Goal: Information Seeking & Learning: Compare options

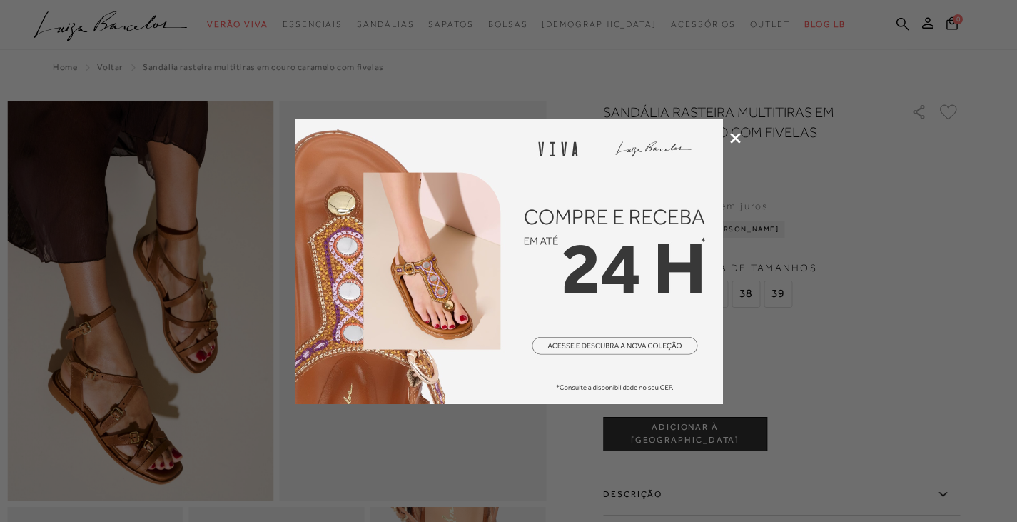
click at [737, 136] on icon at bounding box center [735, 138] width 11 height 11
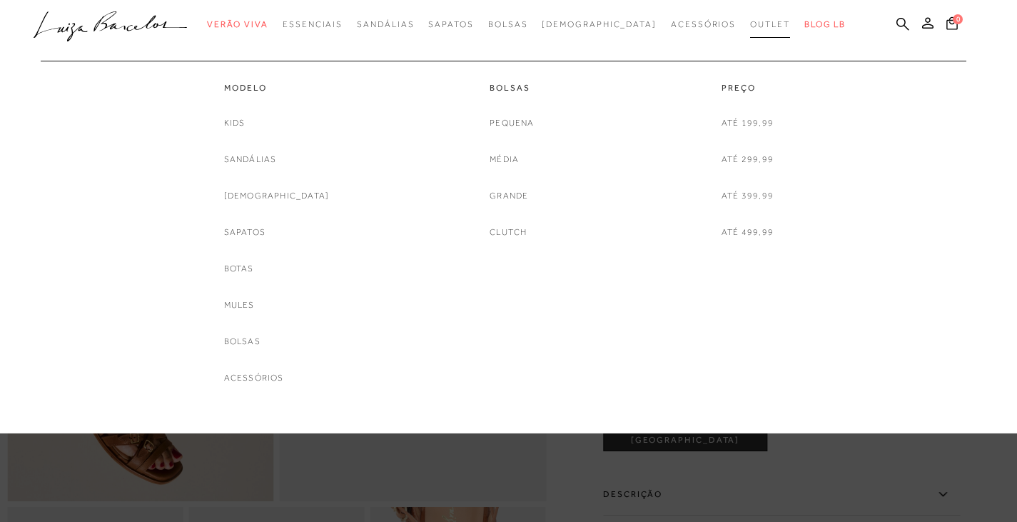
click at [750, 24] on span "Outlet" at bounding box center [770, 24] width 40 height 10
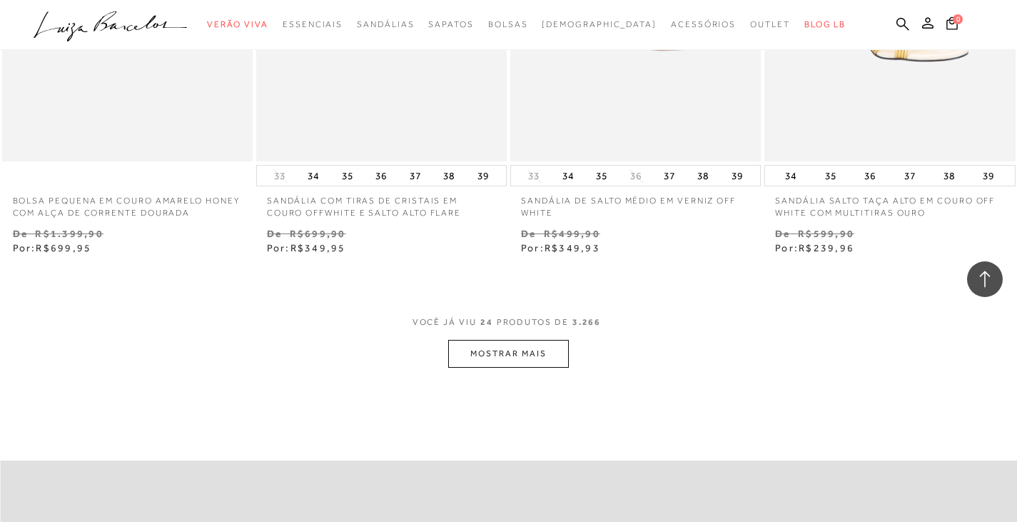
scroll to position [2782, 0]
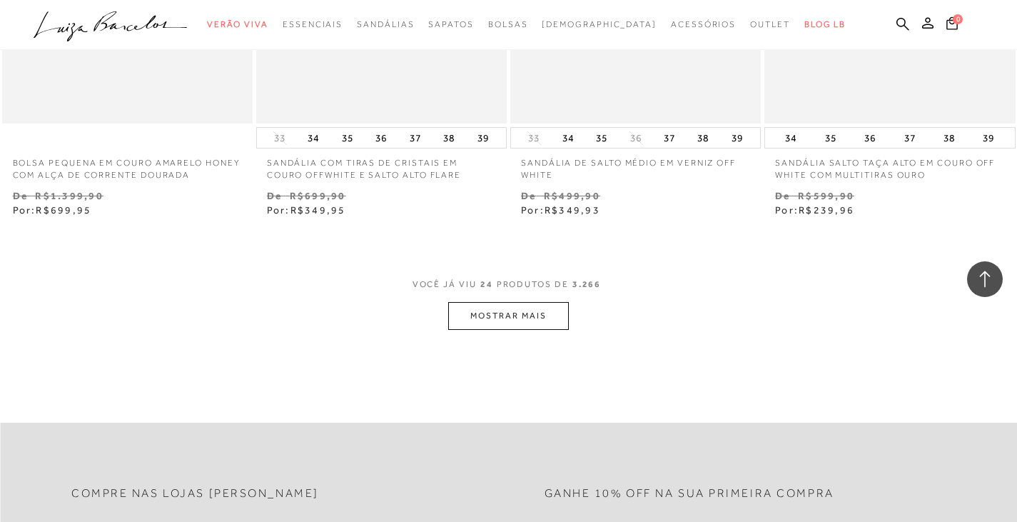
click at [535, 312] on button "MOSTRAR MAIS" at bounding box center [508, 316] width 120 height 28
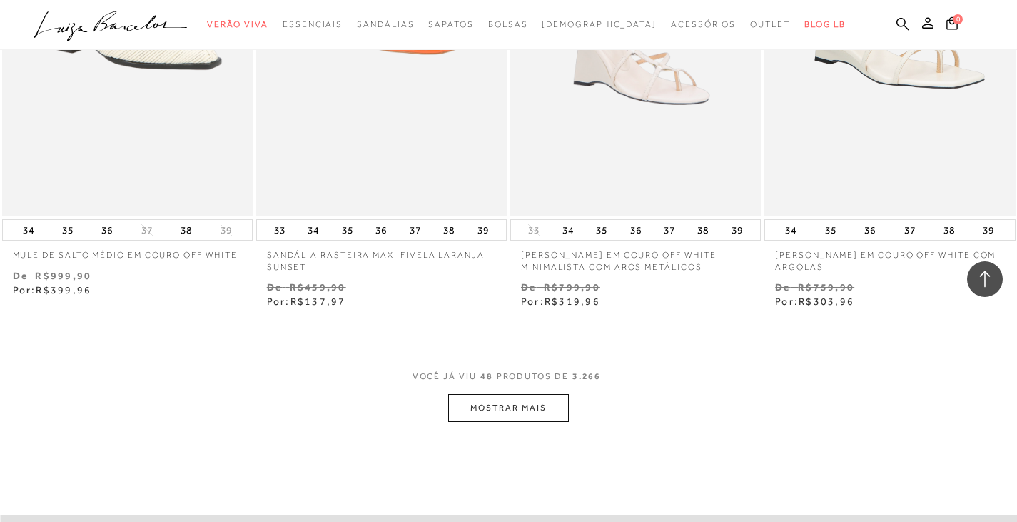
scroll to position [5707, 0]
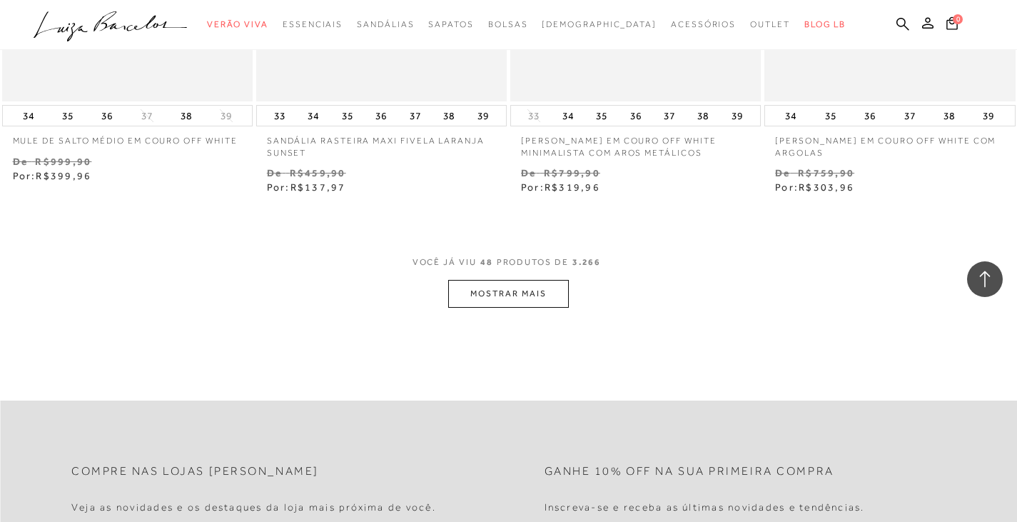
click at [510, 294] on button "MOSTRAR MAIS" at bounding box center [508, 294] width 120 height 28
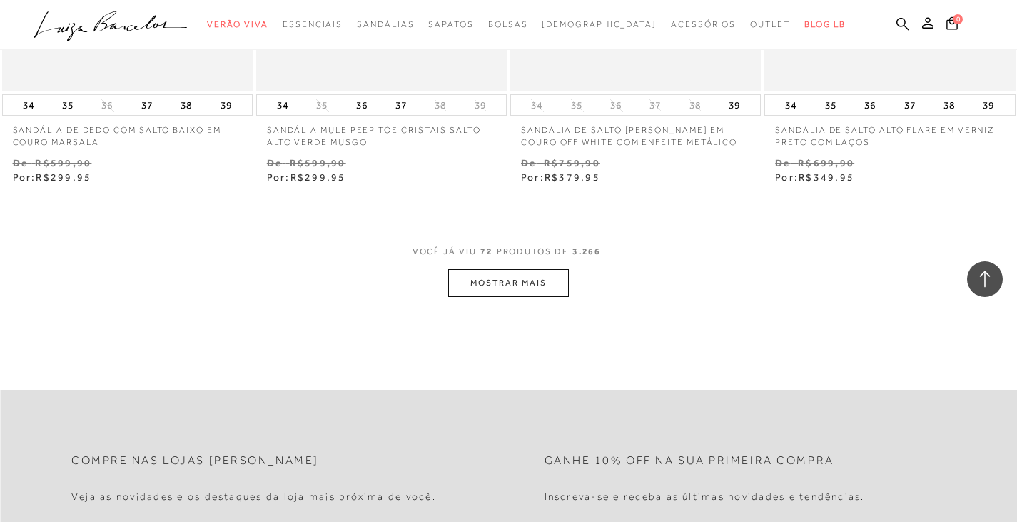
scroll to position [8633, 0]
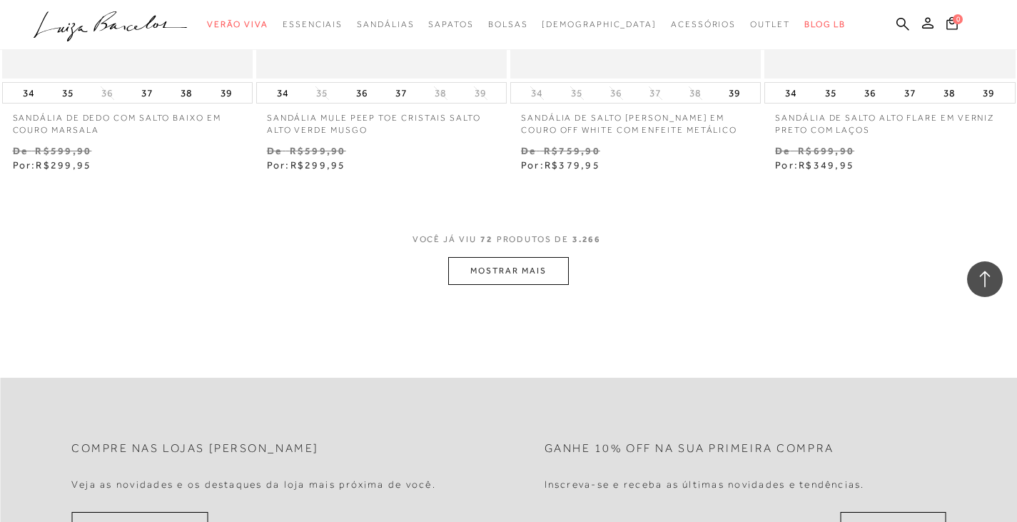
click at [497, 280] on button "MOSTRAR MAIS" at bounding box center [508, 271] width 120 height 28
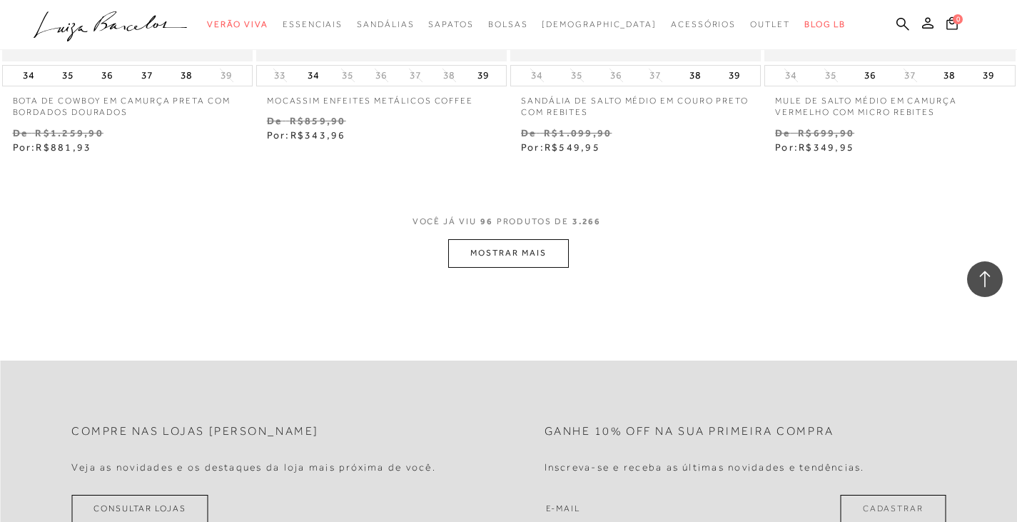
scroll to position [11558, 0]
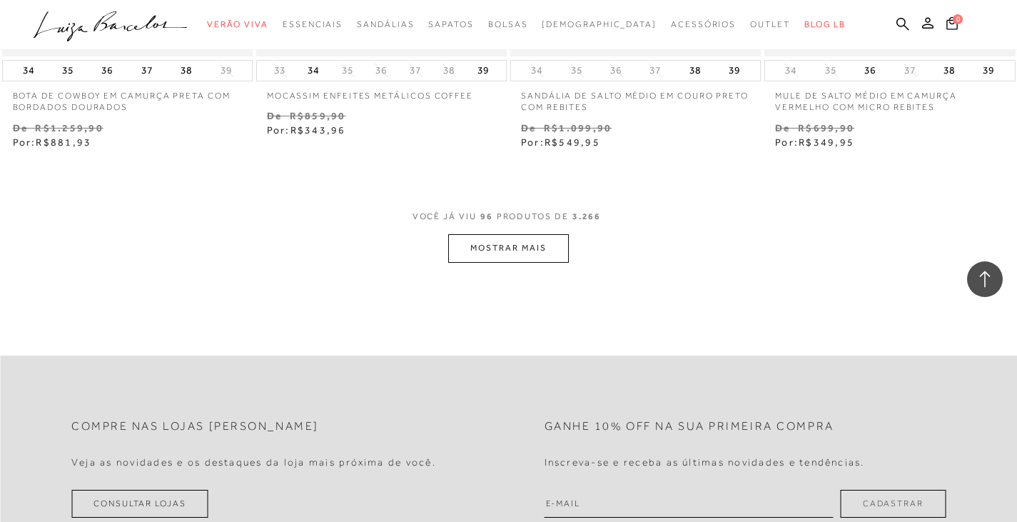
click at [537, 258] on button "MOSTRAR MAIS" at bounding box center [508, 248] width 120 height 28
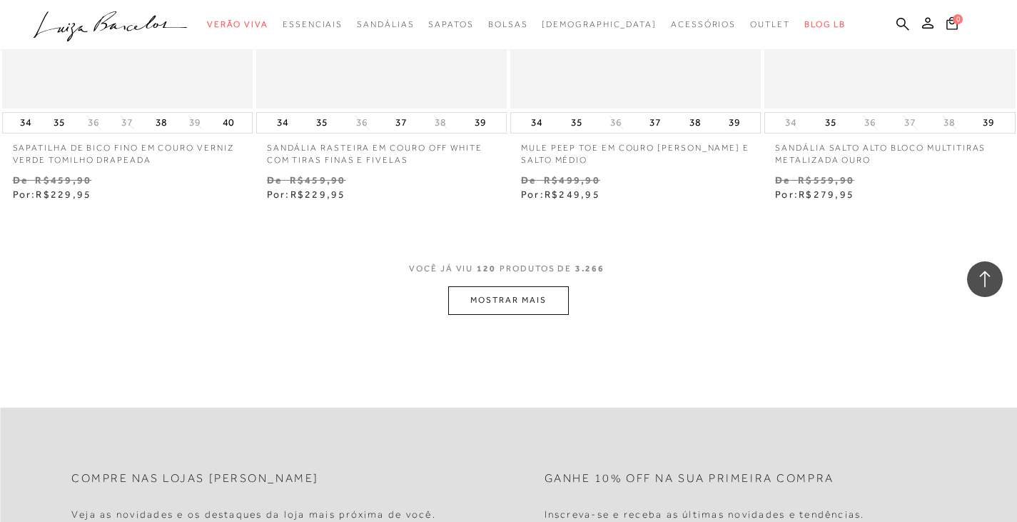
scroll to position [14483, 0]
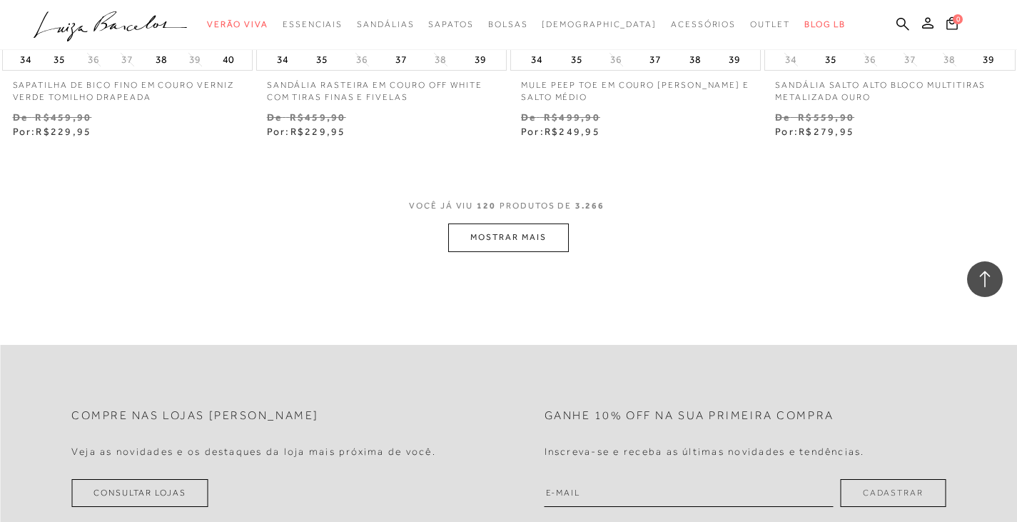
click at [477, 244] on button "MOSTRAR MAIS" at bounding box center [508, 237] width 120 height 28
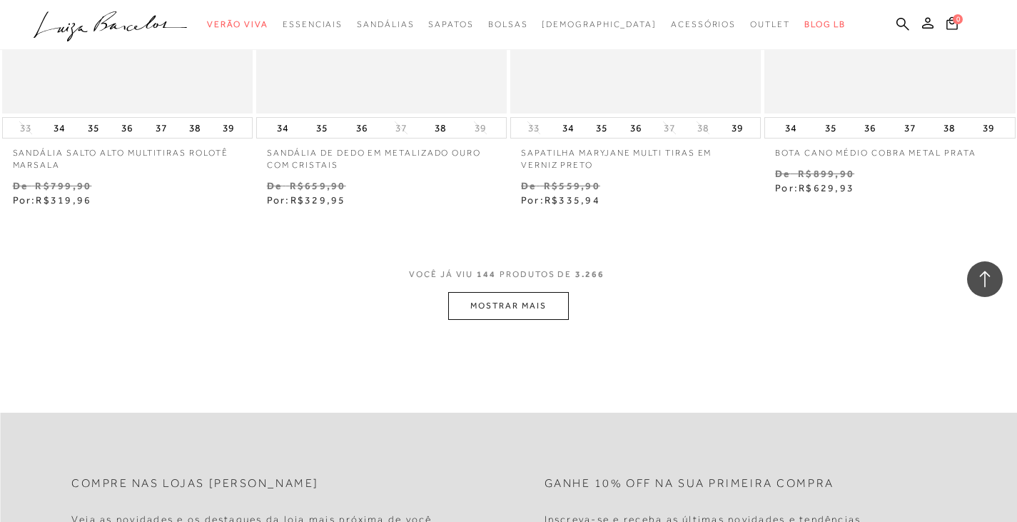
scroll to position [17336, 0]
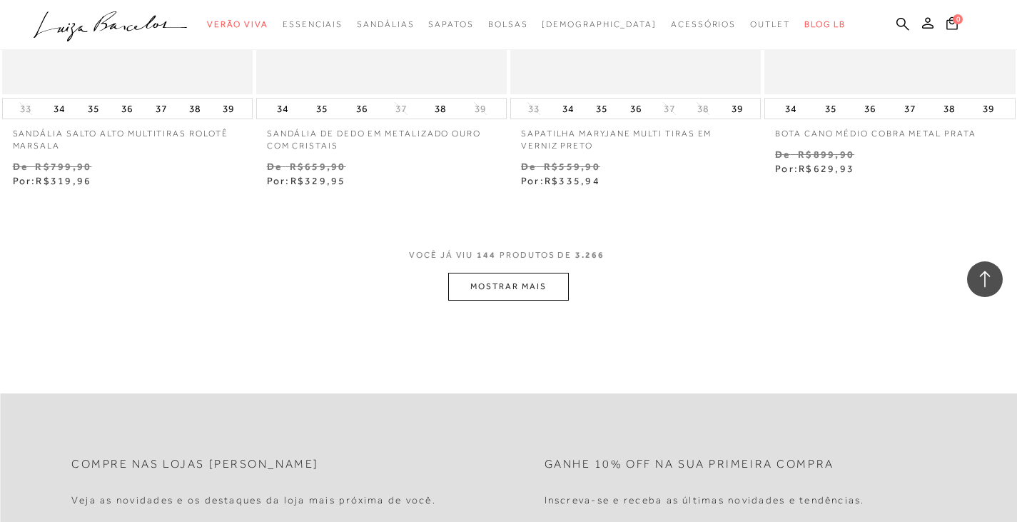
click at [485, 300] on button "MOSTRAR MAIS" at bounding box center [508, 287] width 120 height 28
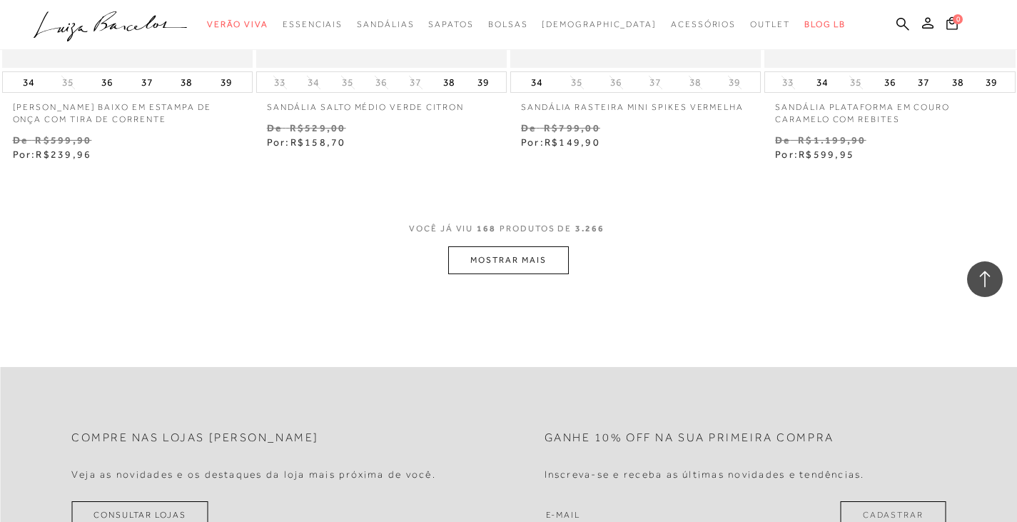
scroll to position [20333, 0]
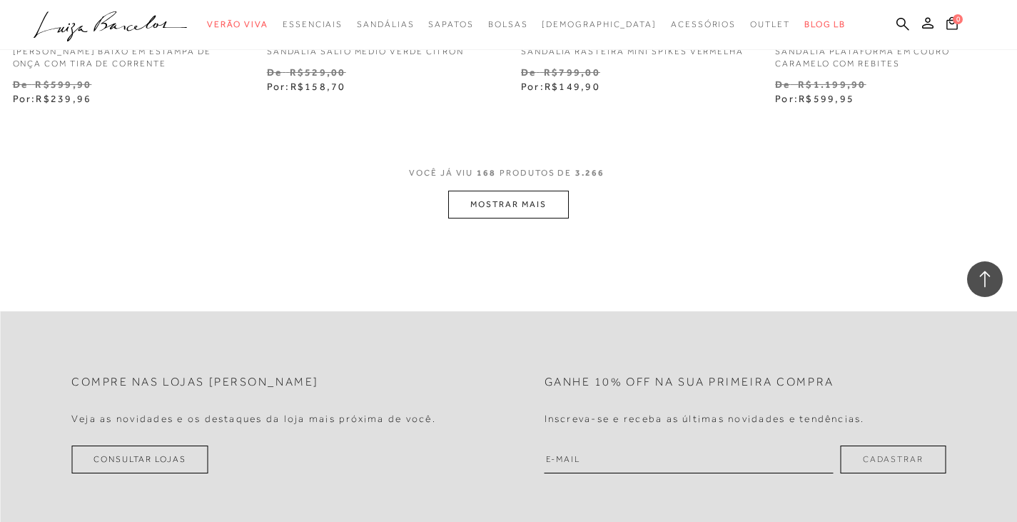
click at [508, 208] on button "MOSTRAR MAIS" at bounding box center [508, 204] width 120 height 28
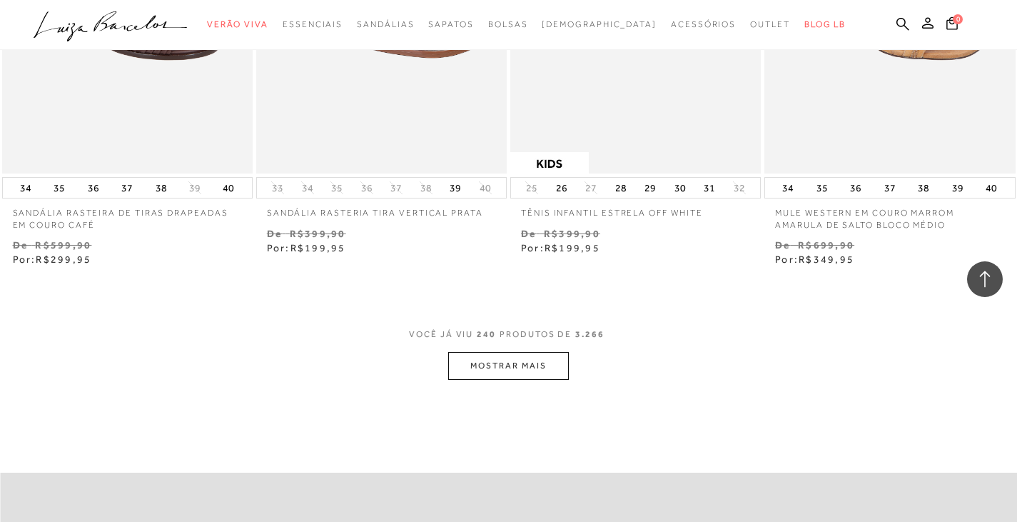
scroll to position [29037, 0]
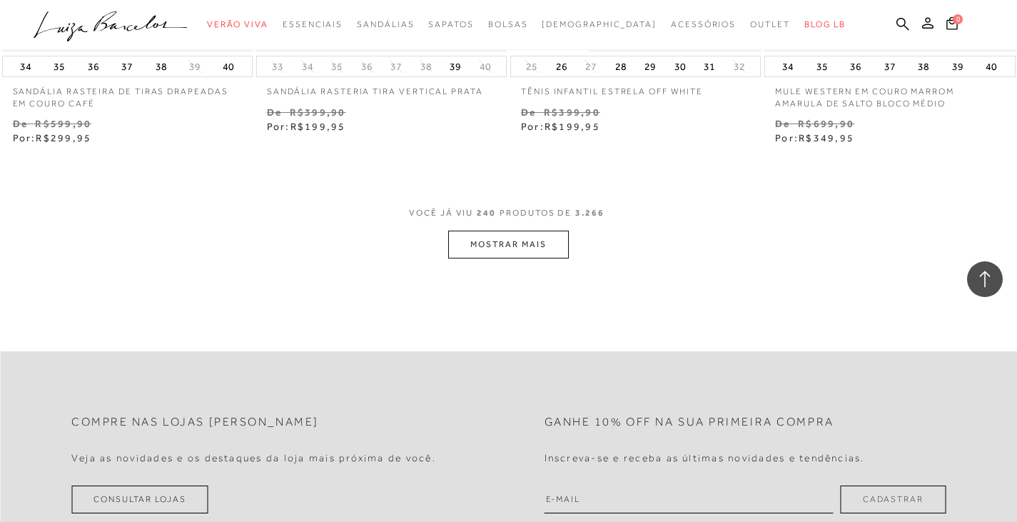
click at [493, 254] on button "MOSTRAR MAIS" at bounding box center [508, 244] width 120 height 28
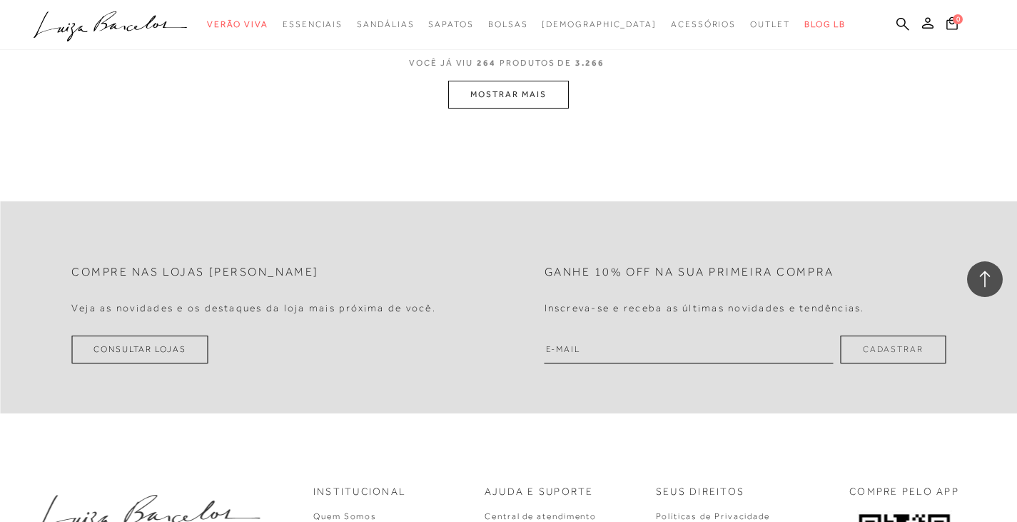
scroll to position [32105, 0]
click at [474, 105] on button "MOSTRAR MAIS" at bounding box center [508, 91] width 120 height 28
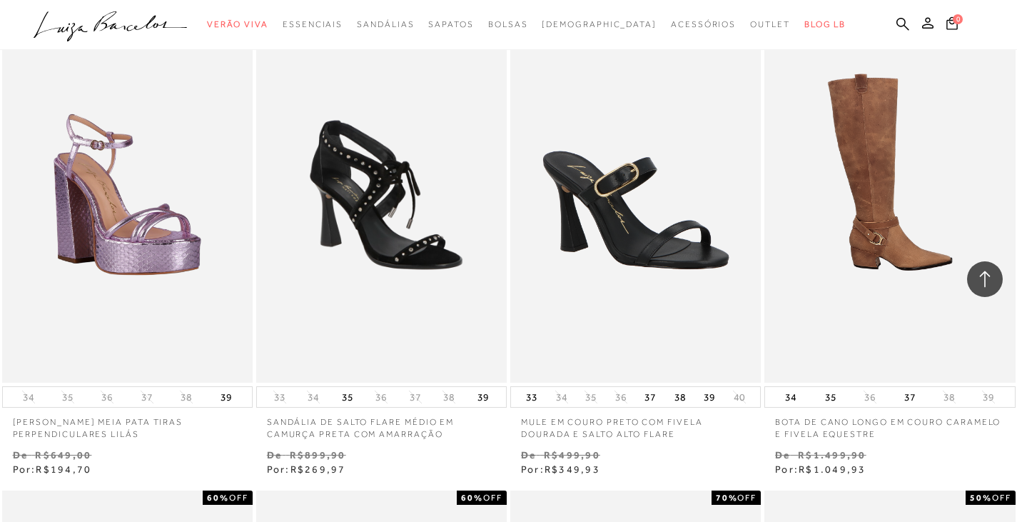
click at [845, 244] on img at bounding box center [890, 194] width 249 height 376
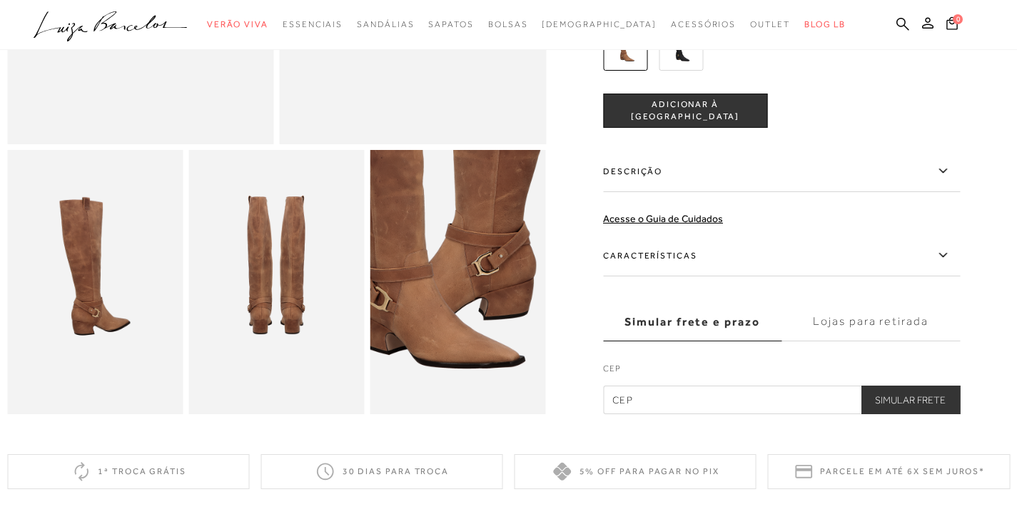
click at [686, 71] on img at bounding box center [680, 48] width 44 height 44
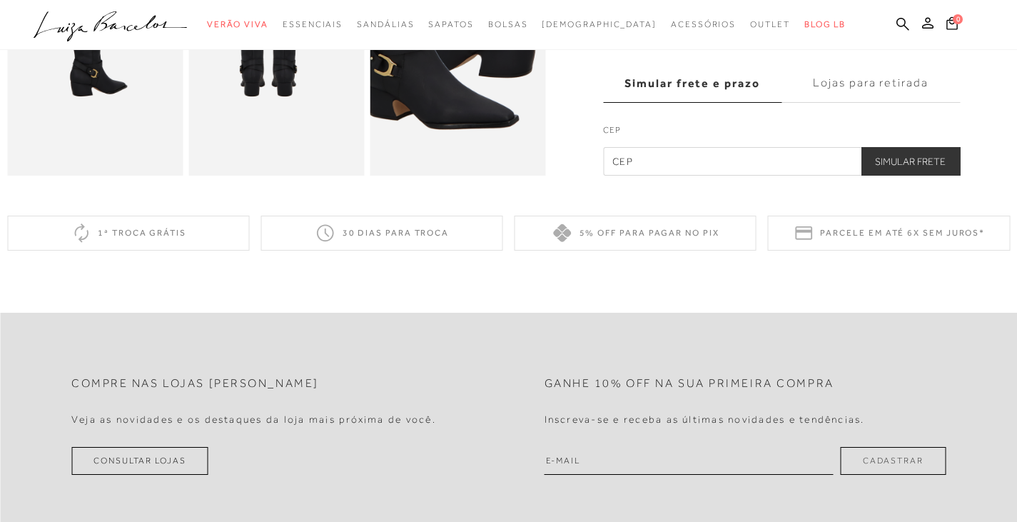
scroll to position [713, 0]
